Goal: Check status: Check status

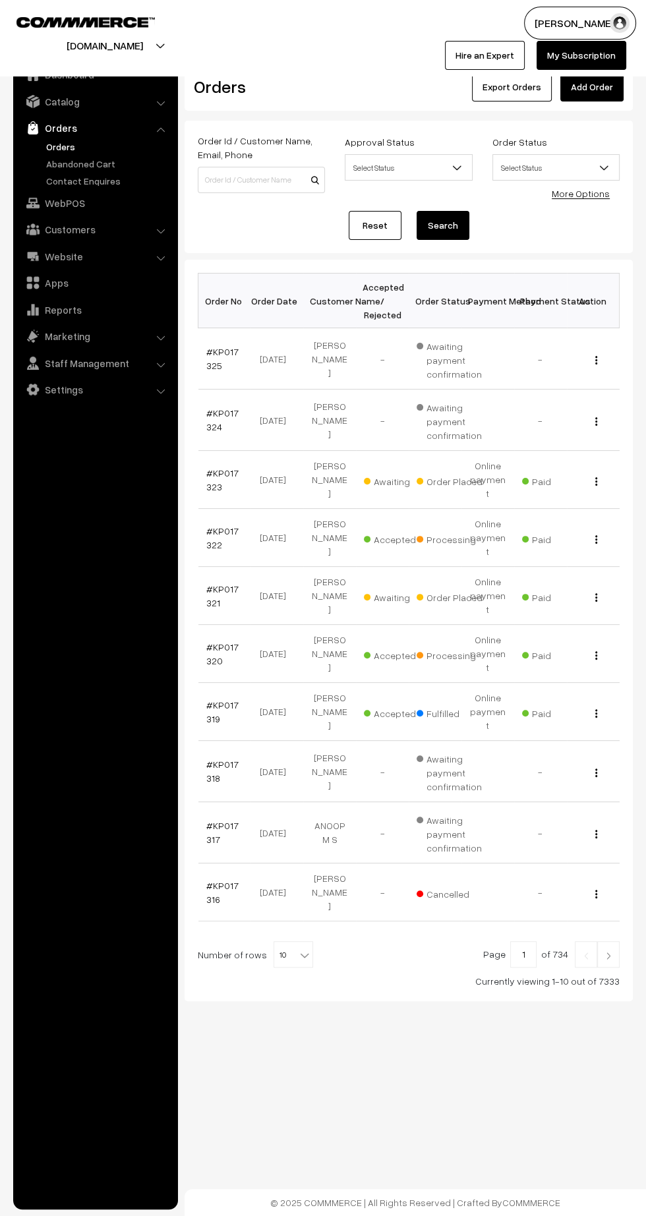
click at [225, 351] on link "#KP017325" at bounding box center [222, 358] width 32 height 25
click at [210, 364] on link "#KP017325" at bounding box center [222, 358] width 32 height 25
click at [222, 467] on link "#KP017323" at bounding box center [222, 479] width 32 height 25
click at [224, 525] on link "#KP017322" at bounding box center [222, 537] width 32 height 25
click at [231, 583] on link "#KP017321" at bounding box center [222, 595] width 32 height 25
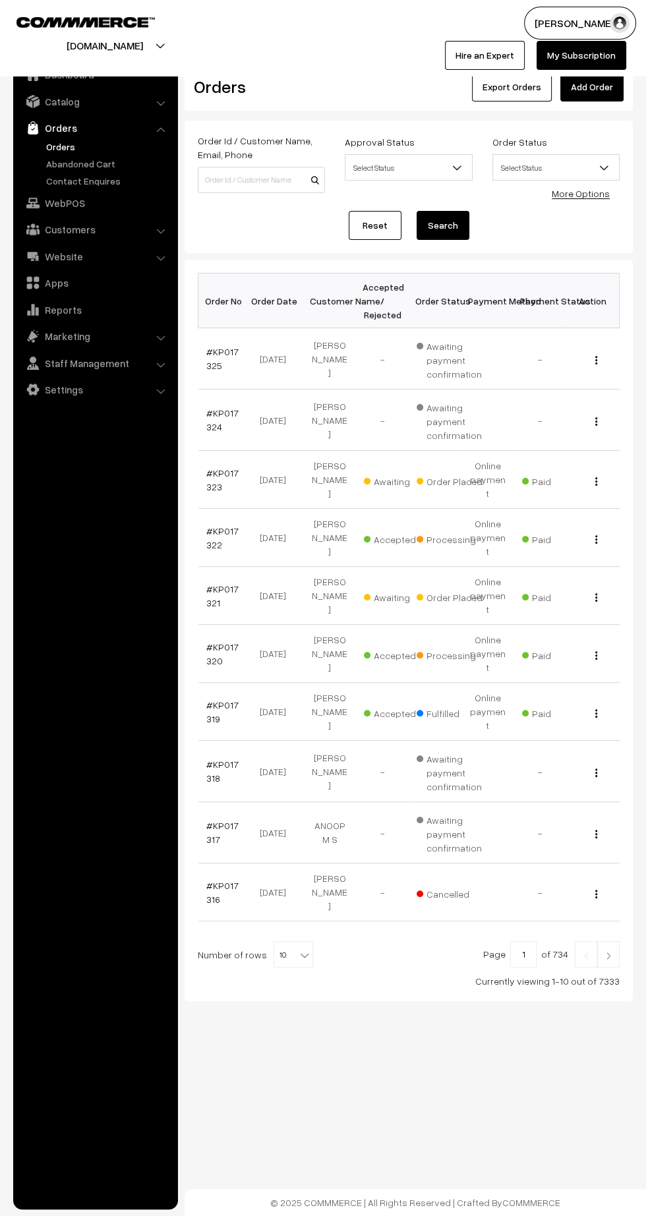
click at [210, 641] on link "#KP017320" at bounding box center [222, 653] width 32 height 25
